Goal: Transaction & Acquisition: Purchase product/service

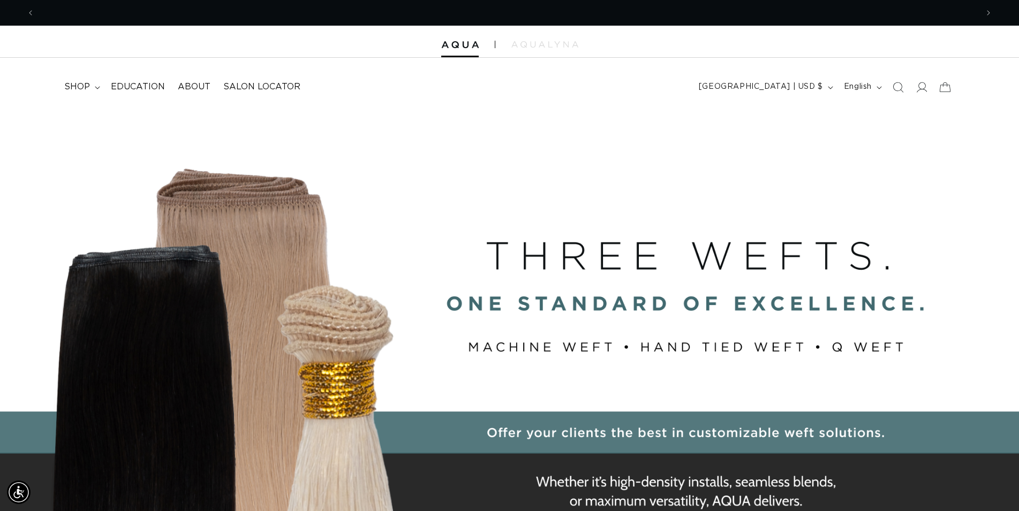
scroll to position [0, 943]
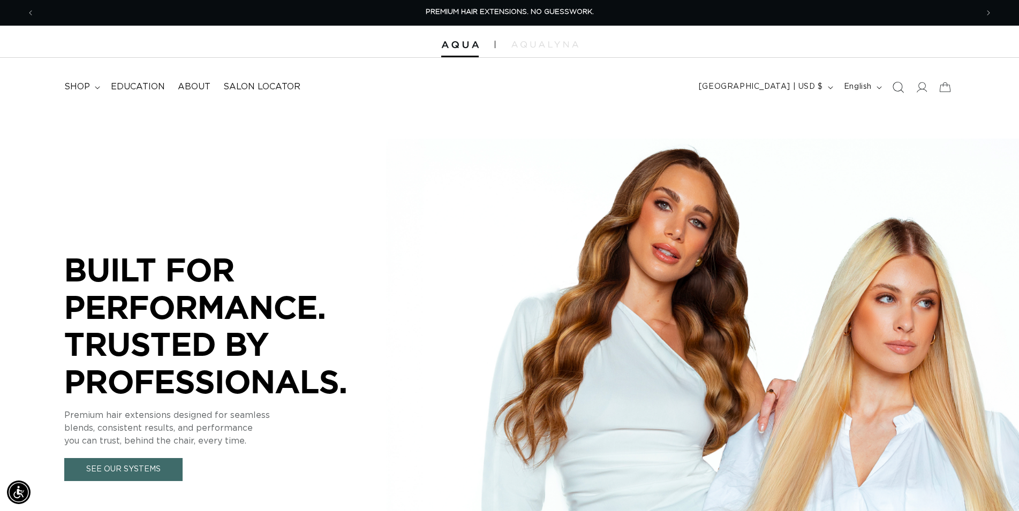
click at [898, 93] on icon "Search" at bounding box center [897, 86] width 11 height 11
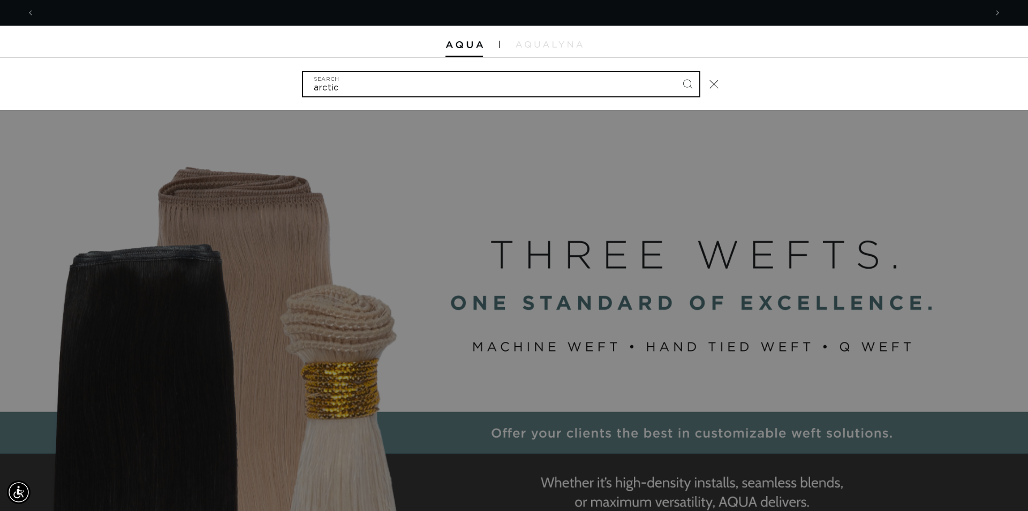
scroll to position [0, 1903]
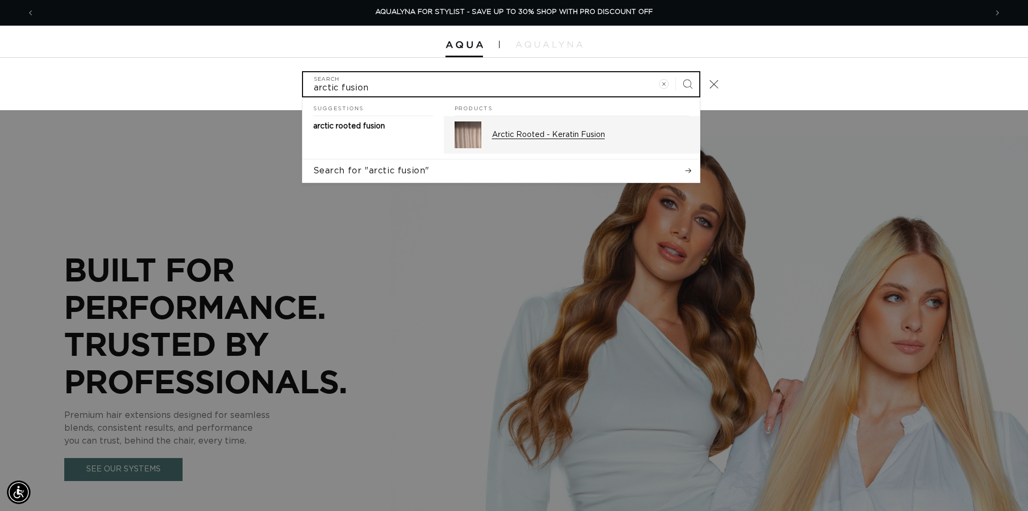
type input "arctic fusion"
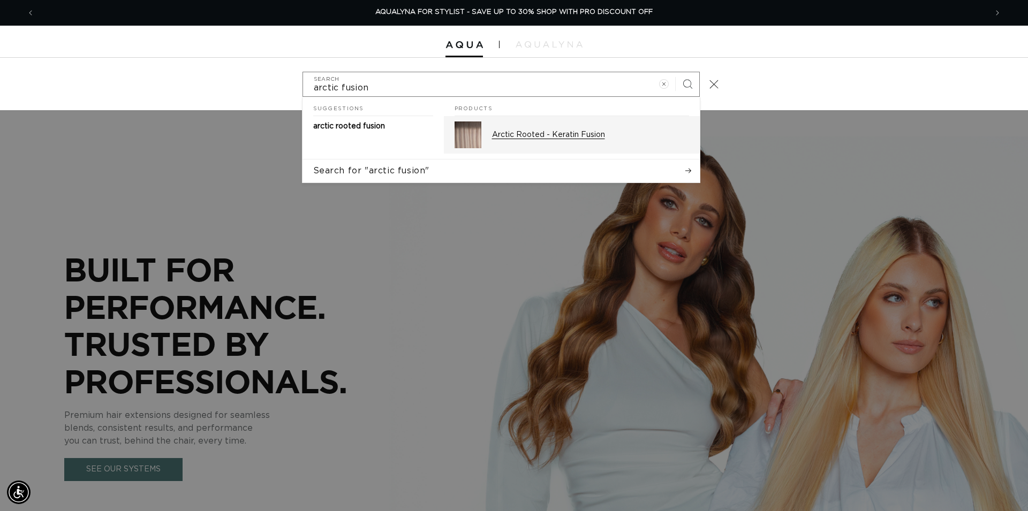
click at [591, 126] on div "Arctic Rooted - Keratin Fusion" at bounding box center [590, 135] width 197 height 27
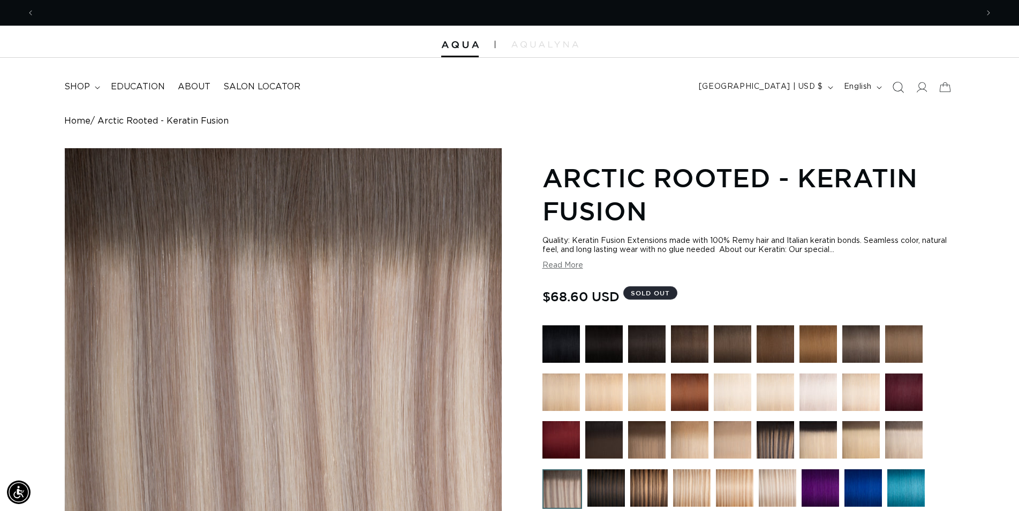
click at [898, 88] on icon "Search" at bounding box center [897, 86] width 11 height 11
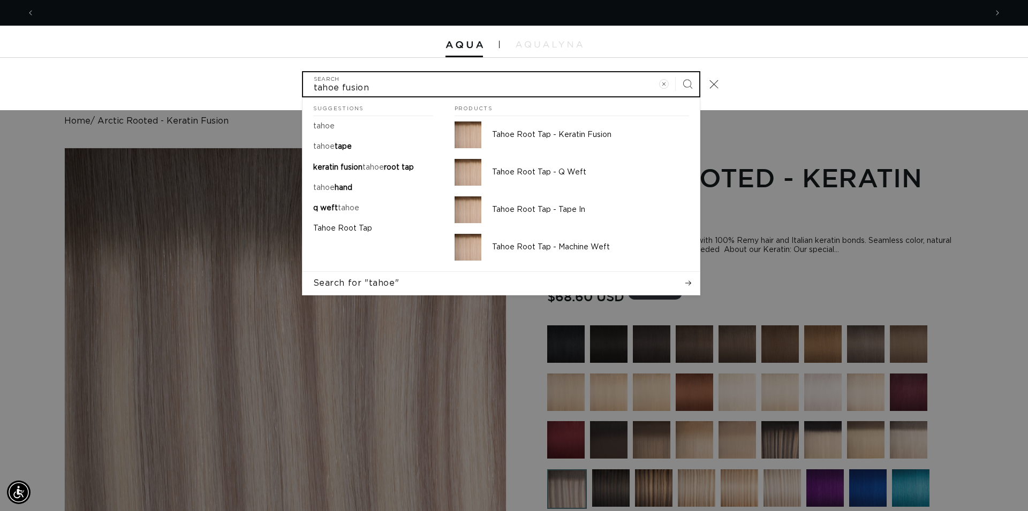
scroll to position [0, 1903]
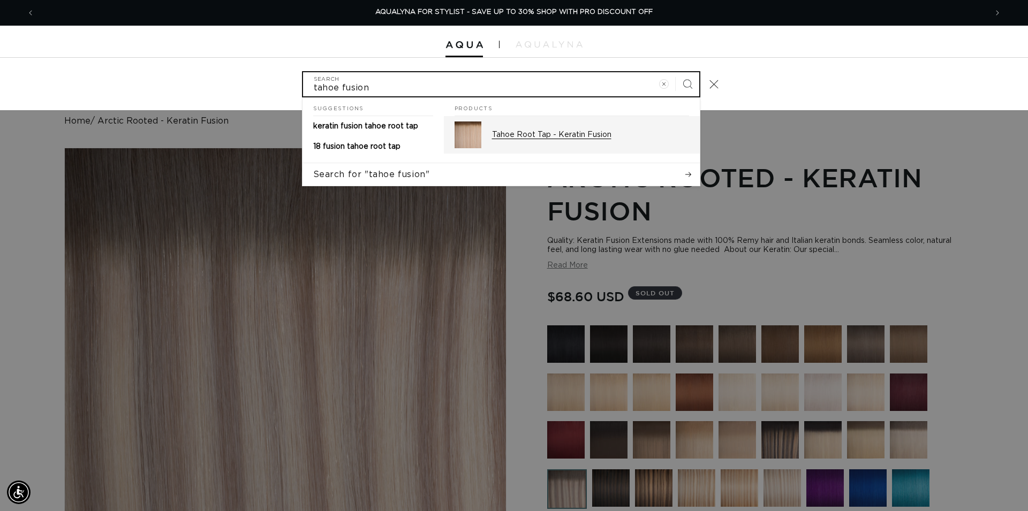
type input "tahoe fusion"
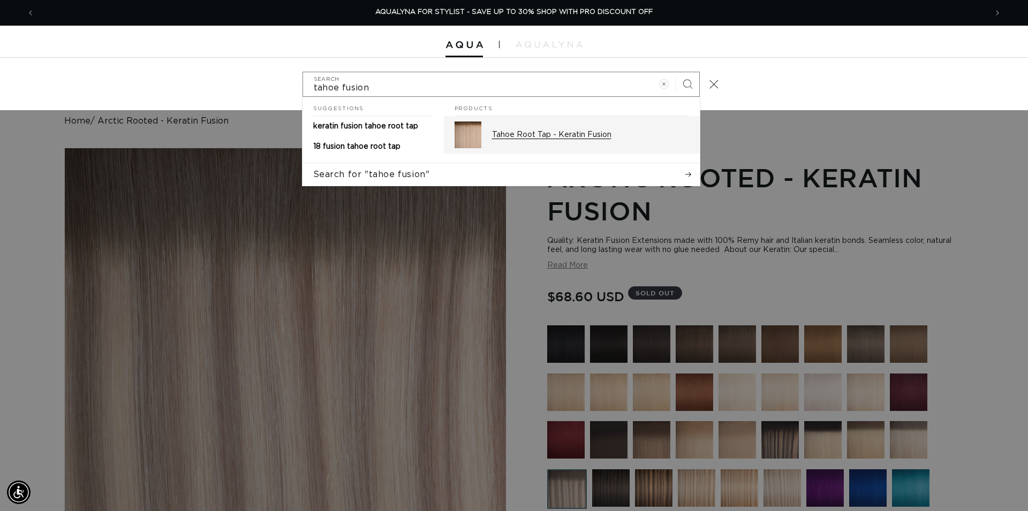
click at [597, 136] on p "Tahoe Root Tap - Keratin Fusion" at bounding box center [590, 135] width 197 height 10
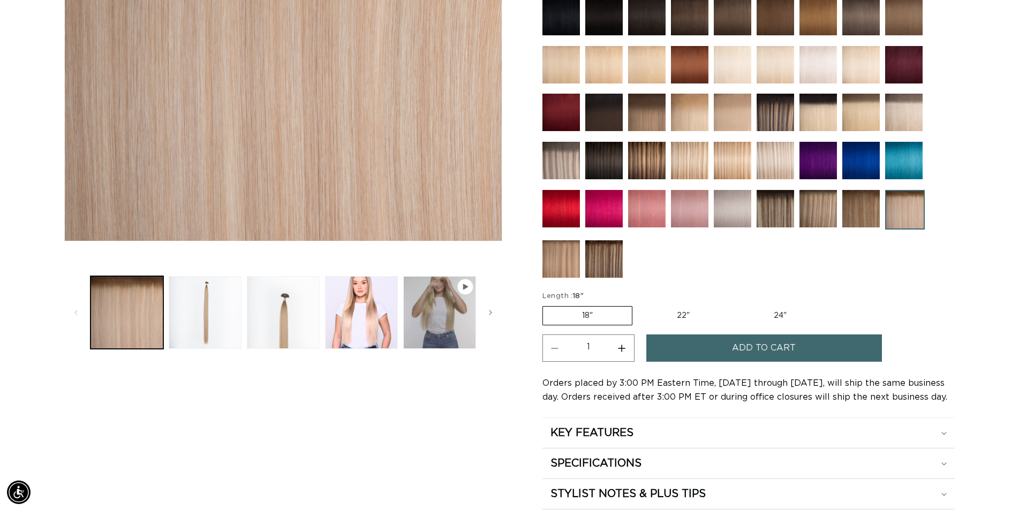
scroll to position [0, 1885]
